Goal: Information Seeking & Learning: Learn about a topic

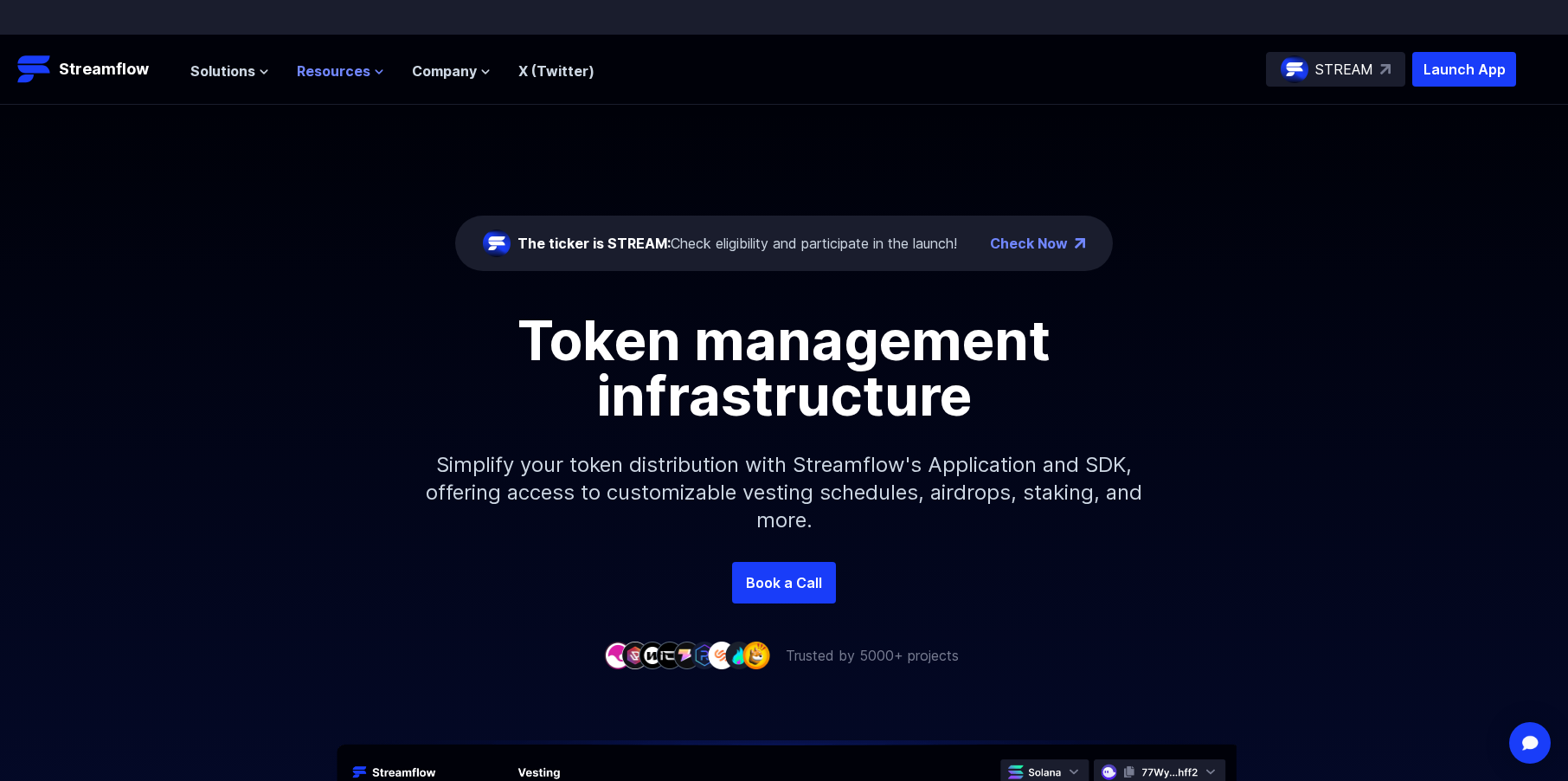
click at [366, 69] on button "Resources" at bounding box center [340, 70] width 87 height 21
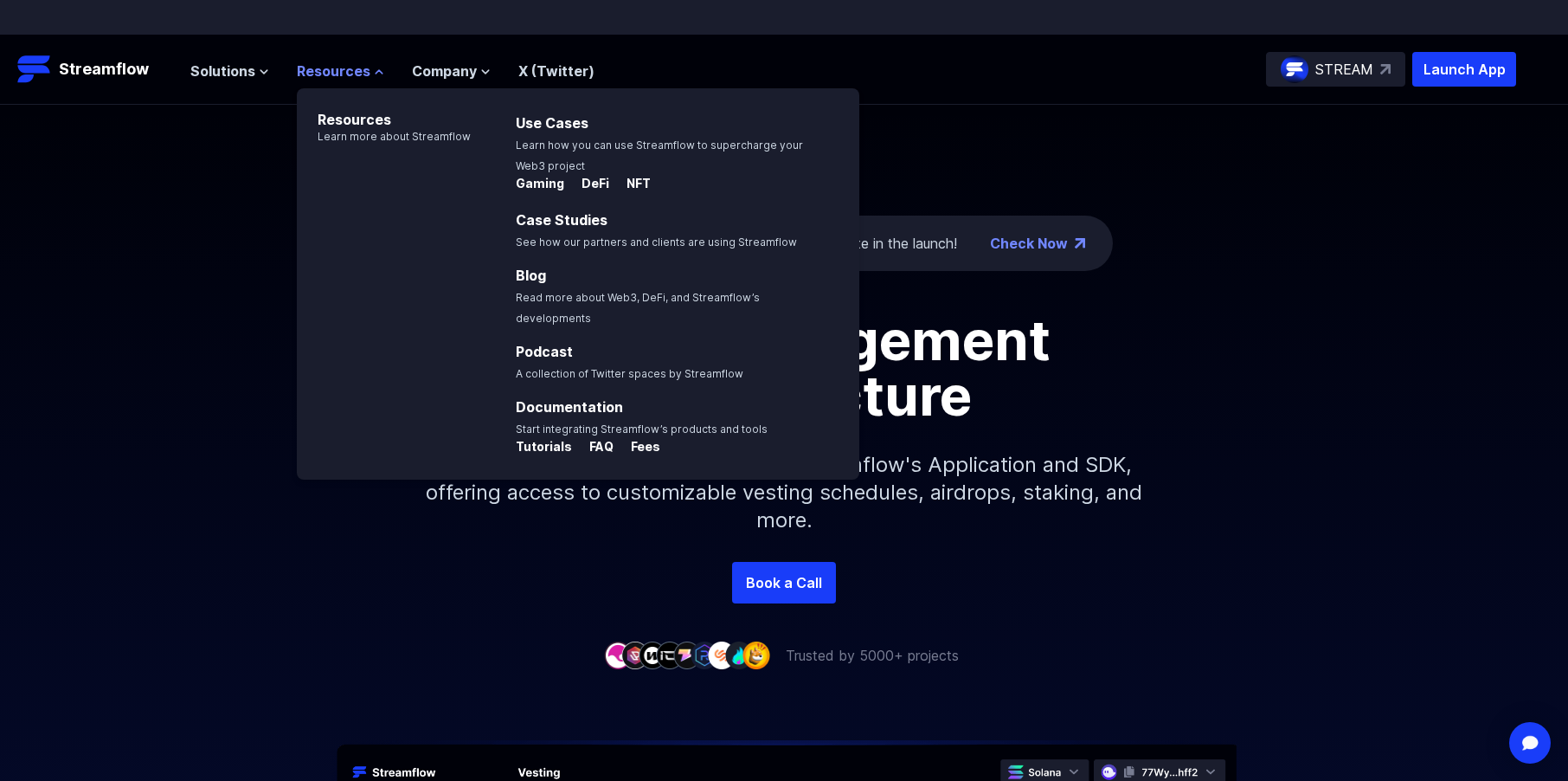
drag, startPoint x: 368, startPoint y: 69, endPoint x: 333, endPoint y: 77, distance: 35.9
click at [369, 69] on button "Resources" at bounding box center [340, 70] width 87 height 21
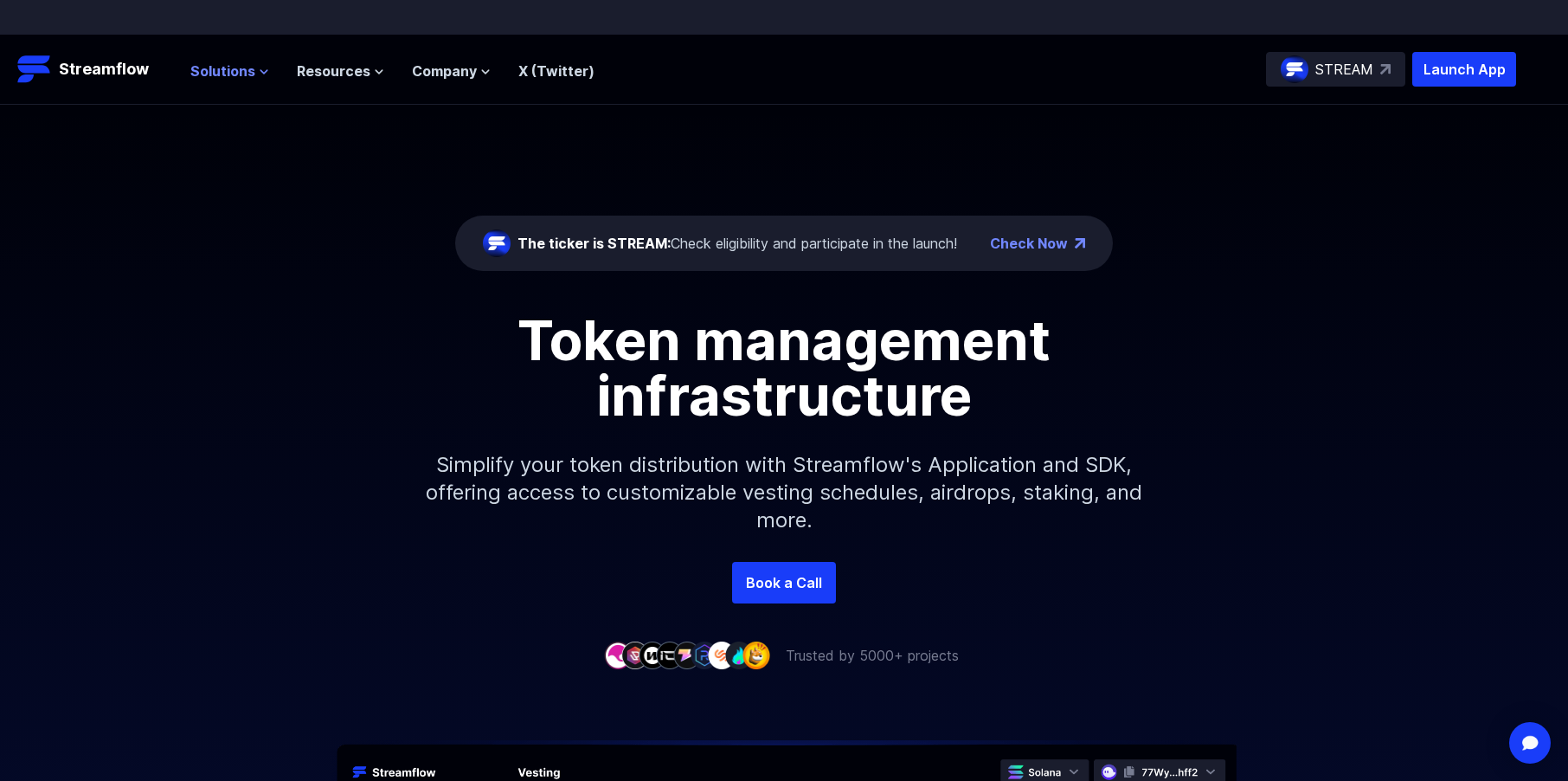
click at [250, 73] on span "Solutions" at bounding box center [223, 70] width 65 height 21
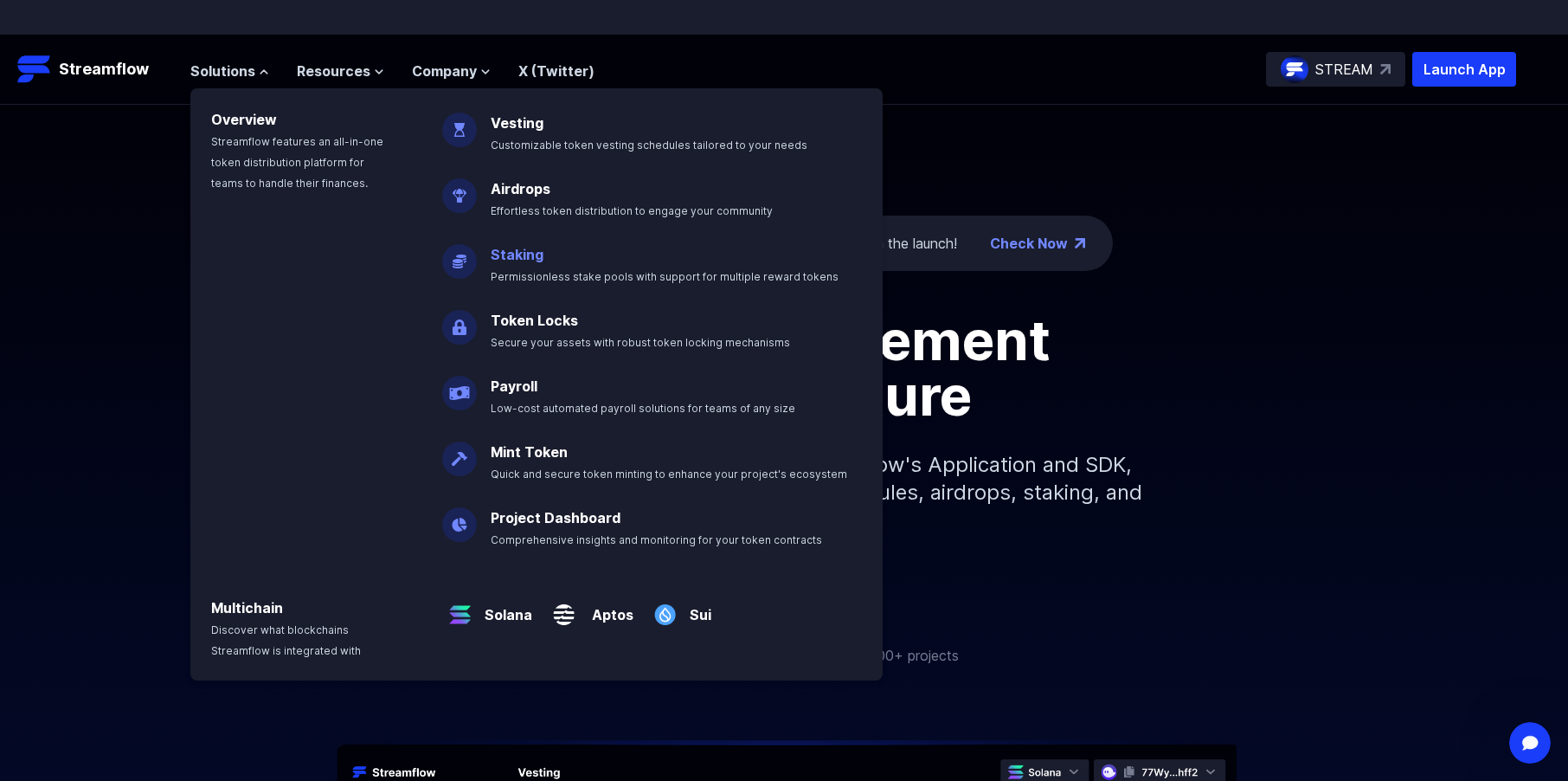
click at [512, 251] on link "Staking" at bounding box center [517, 254] width 53 height 17
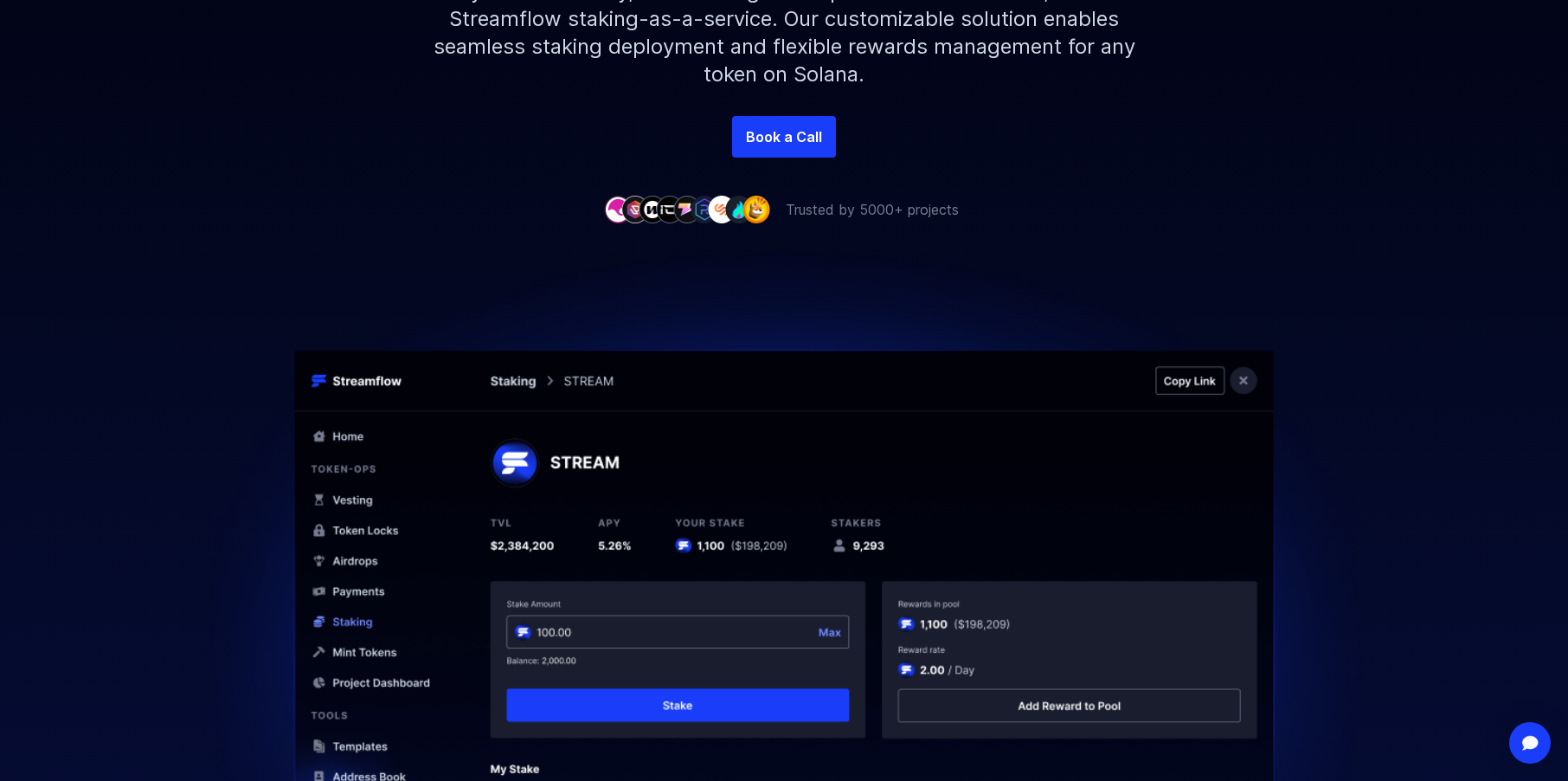
scroll to position [519, 0]
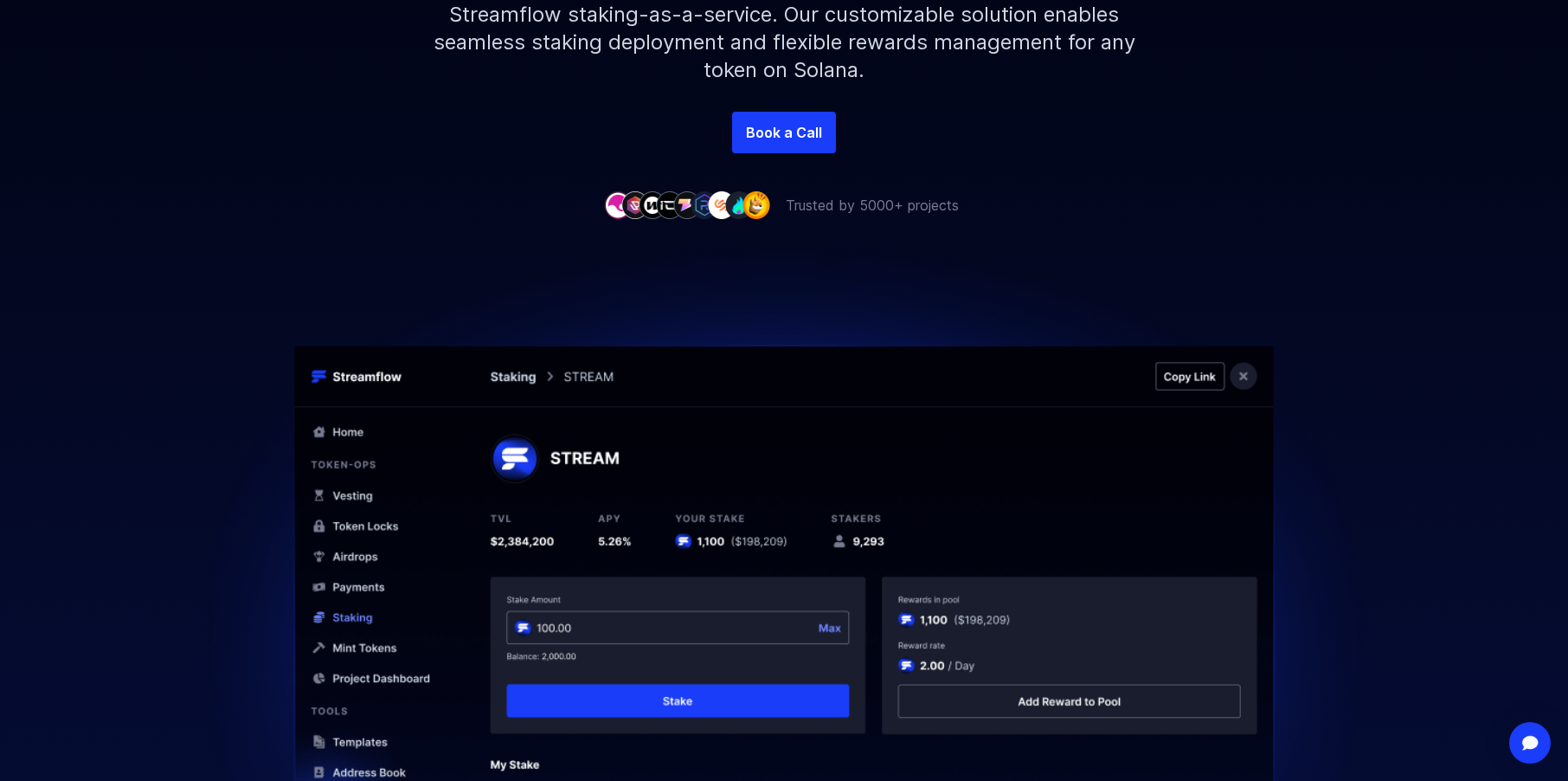
click at [205, 386] on img at bounding box center [784, 641] width 1246 height 851
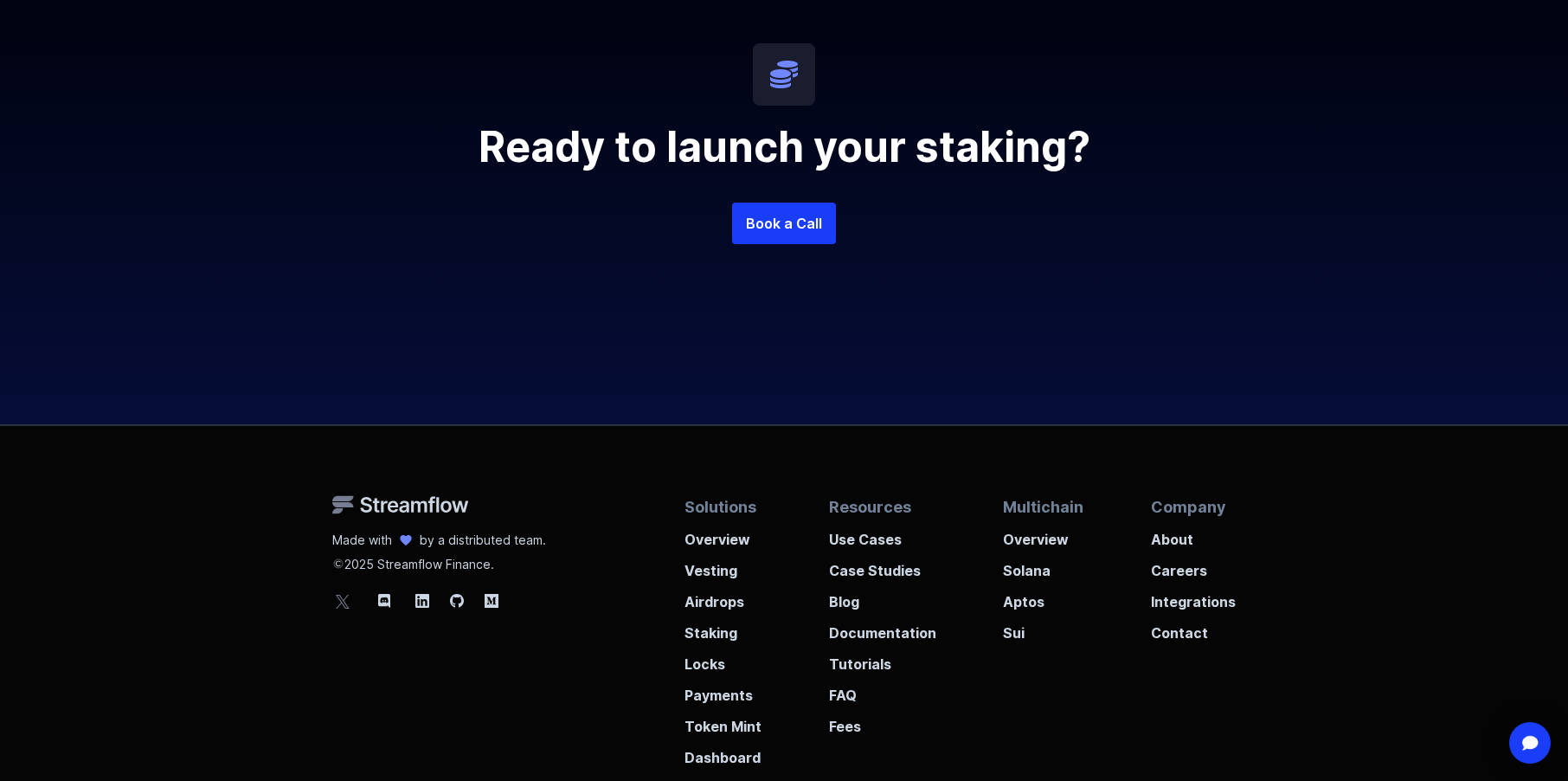
scroll to position [4536, 0]
